Goal: Information Seeking & Learning: Learn about a topic

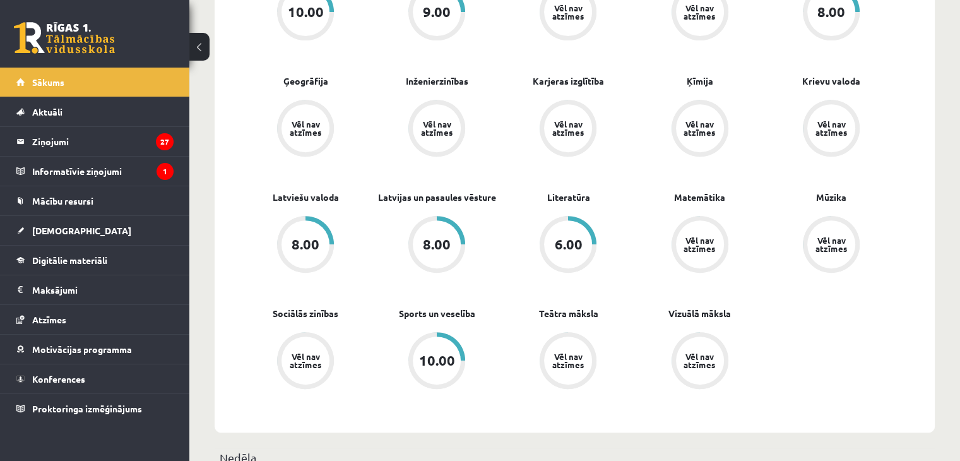
scroll to position [477, 0]
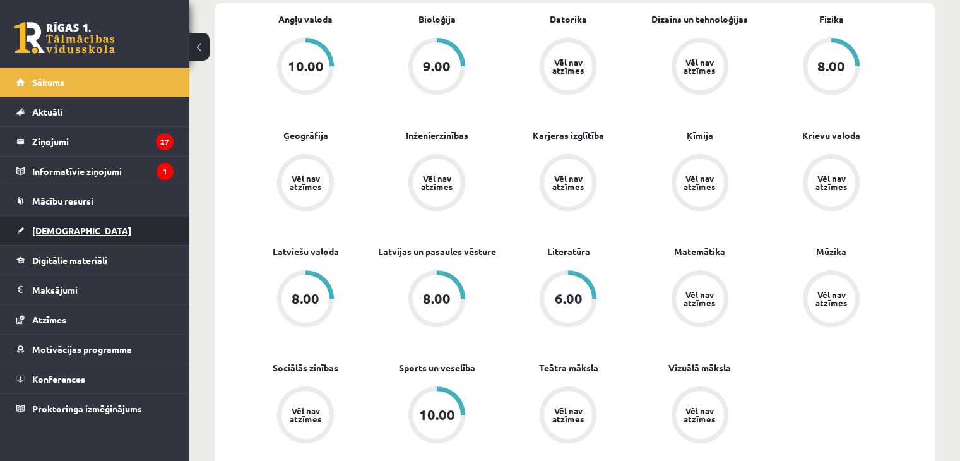
click at [72, 225] on link "[DEMOGRAPHIC_DATA]" at bounding box center [94, 230] width 157 height 29
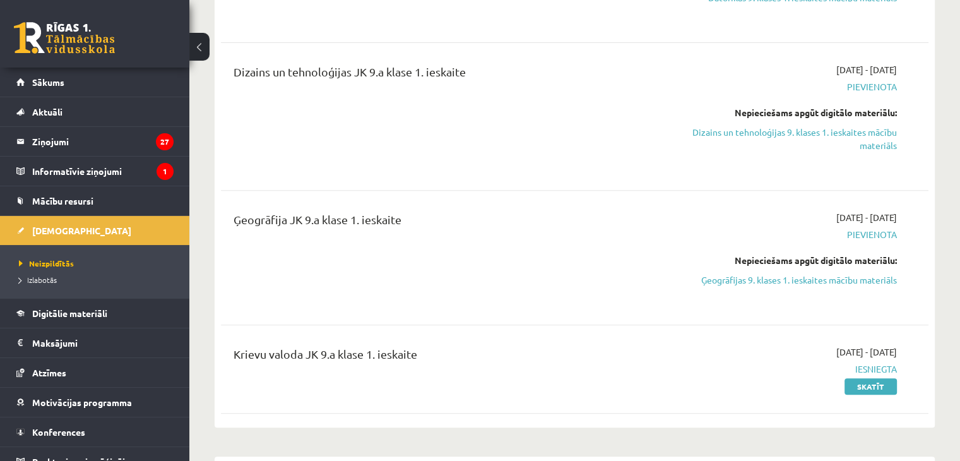
scroll to position [456, 0]
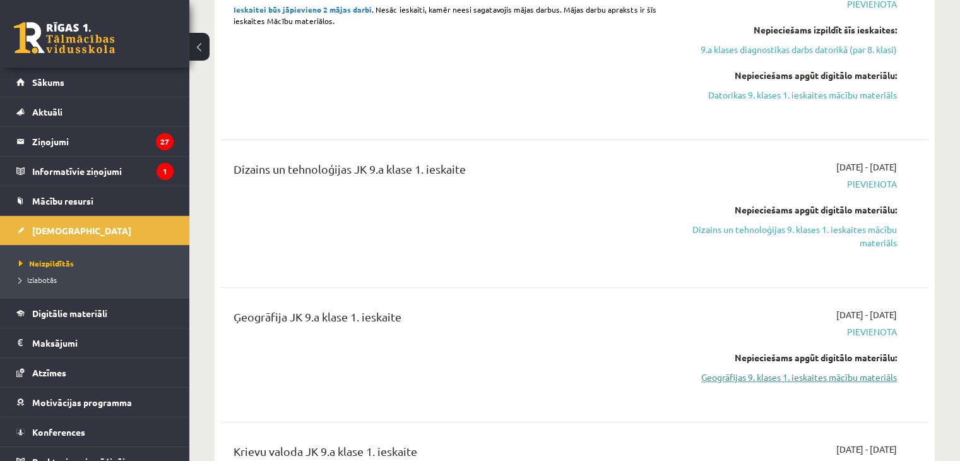
click at [818, 374] on link "Ģeogrāfijas 9. klases 1. ieskaites mācību materiāls" at bounding box center [793, 377] width 208 height 13
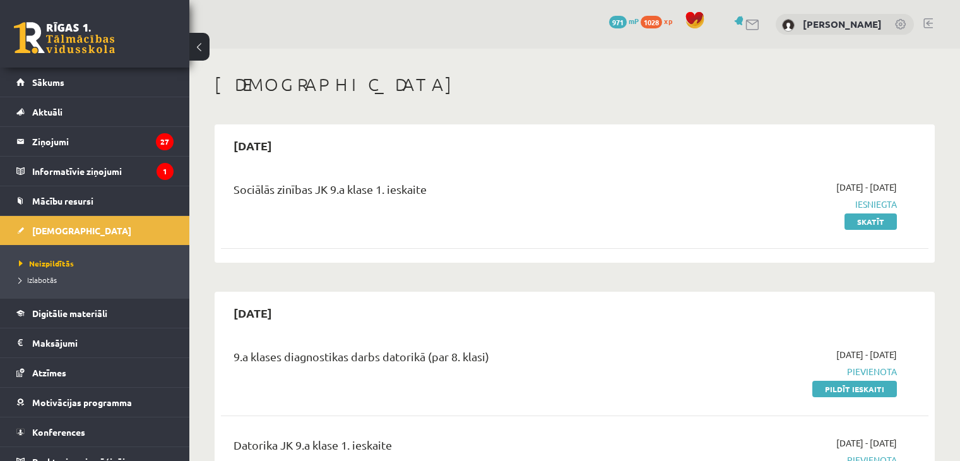
scroll to position [456, 0]
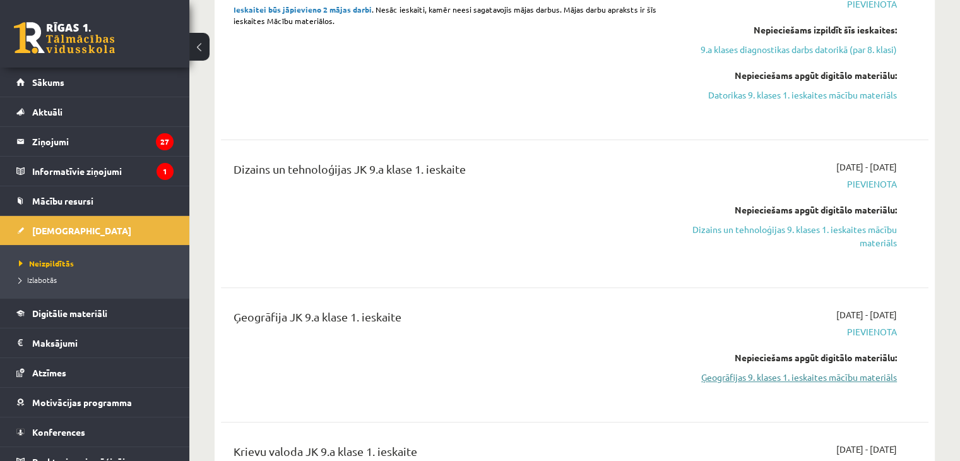
drag, startPoint x: 821, startPoint y: 370, endPoint x: 775, endPoint y: 375, distance: 45.7
click at [775, 375] on link "Ģeogrāfijas 9. klases 1. ieskaites mācību materiāls" at bounding box center [793, 377] width 208 height 13
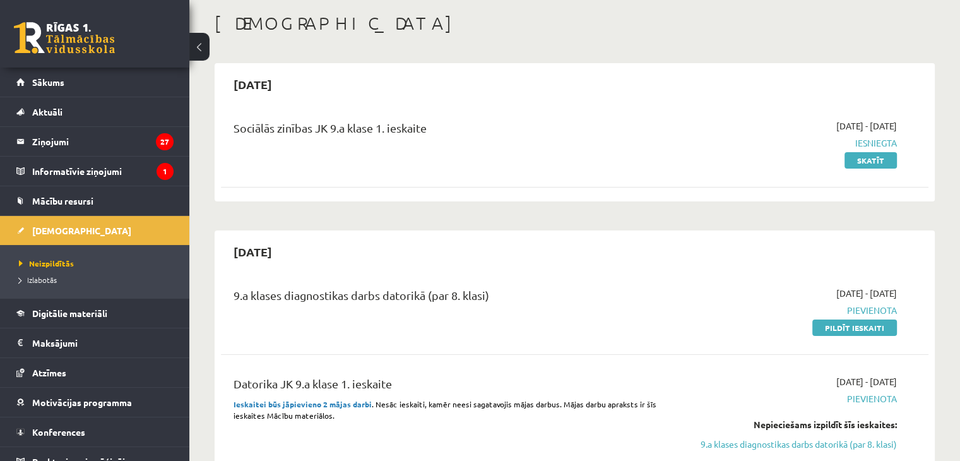
scroll to position [0, 0]
